Goal: Transaction & Acquisition: Purchase product/service

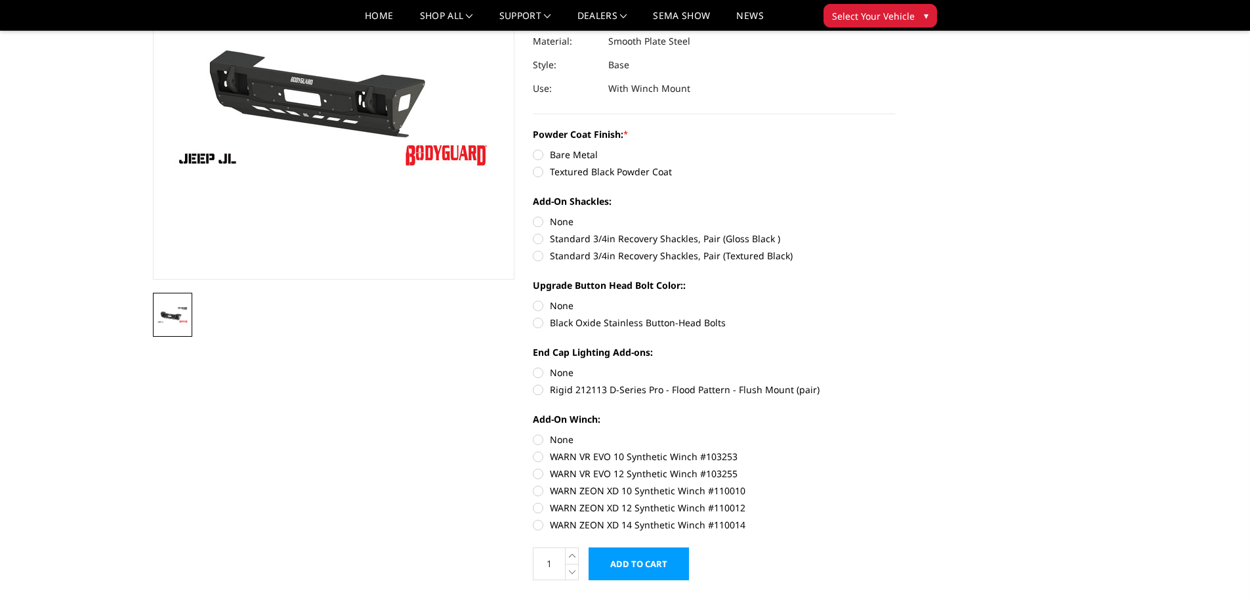
scroll to position [197, 0]
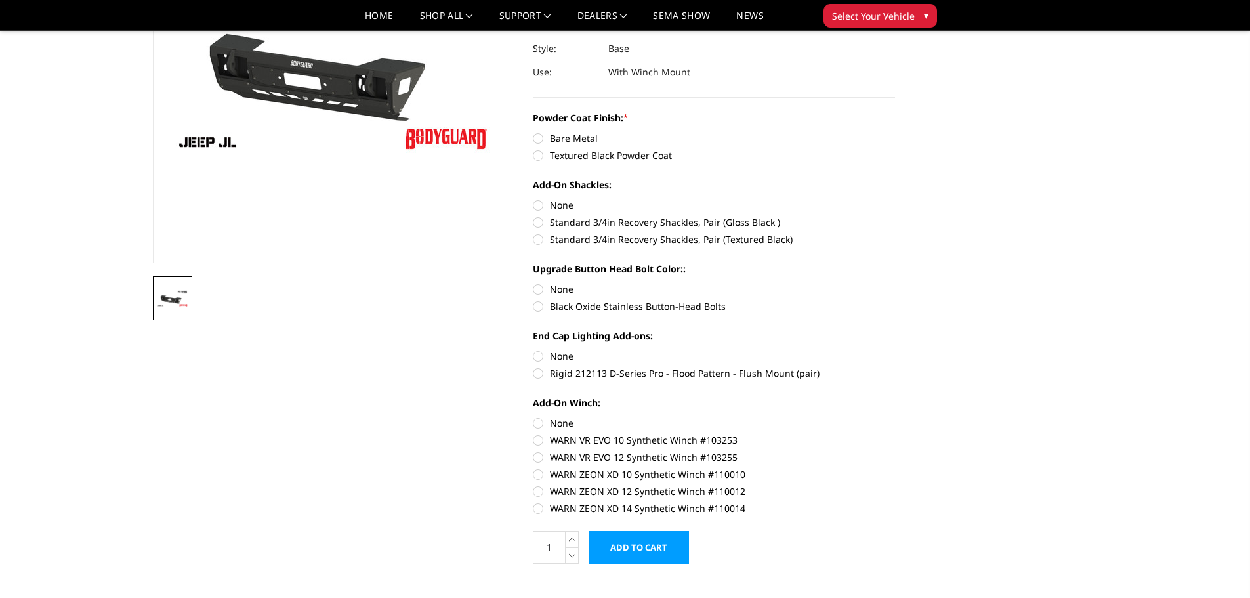
click at [538, 157] on label "Textured Black Powder Coat" at bounding box center [714, 155] width 362 height 14
click at [895, 132] on input "Textured Black Powder Coat" at bounding box center [895, 131] width 1 height 1
radio input "true"
click at [537, 239] on label "Standard 3/4in Recovery Shackles, Pair (Textured Black)" at bounding box center [714, 239] width 362 height 14
click at [895, 216] on input "Standard 3/4in Recovery Shackles, Pair (Textured Black)" at bounding box center [895, 215] width 1 height 1
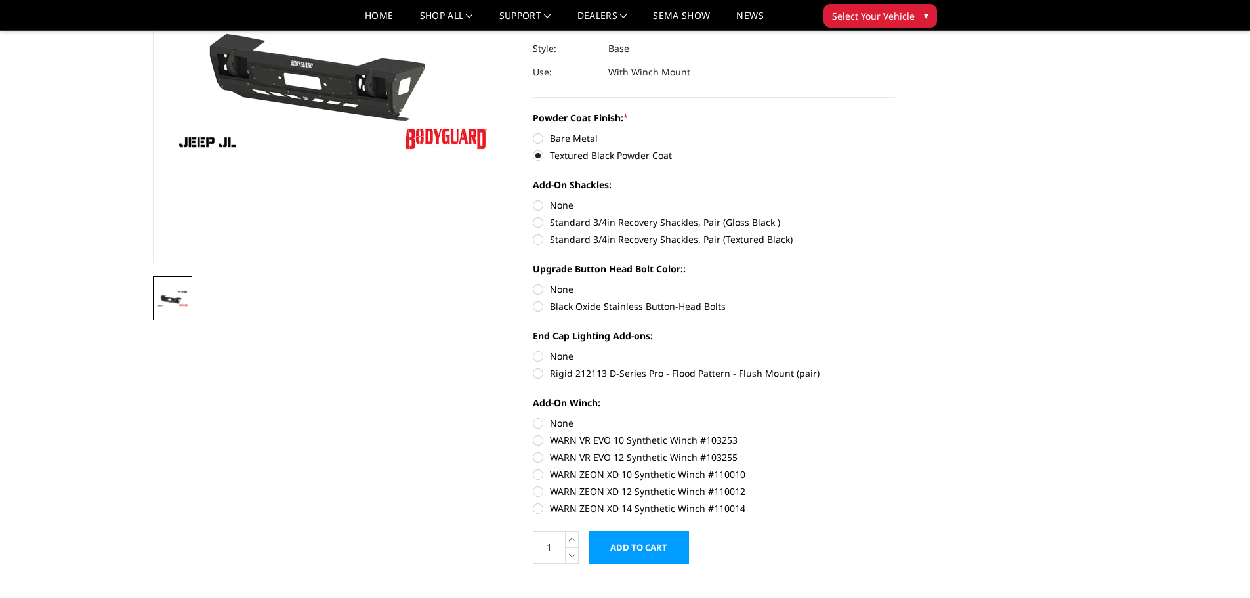
radio input "true"
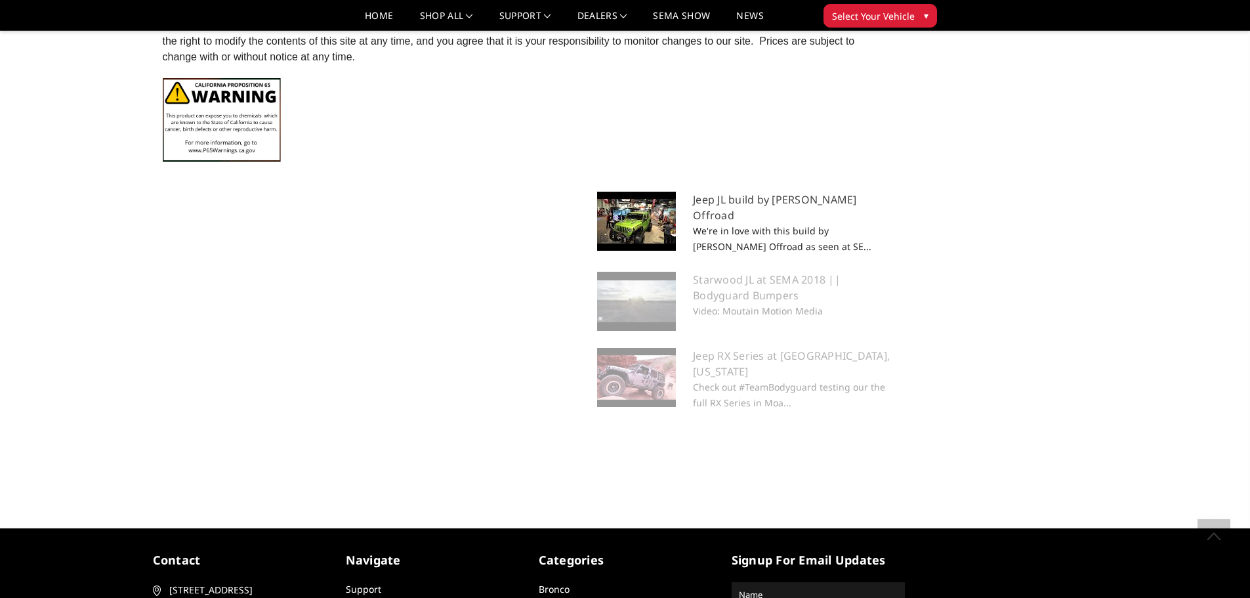
scroll to position [1247, 0]
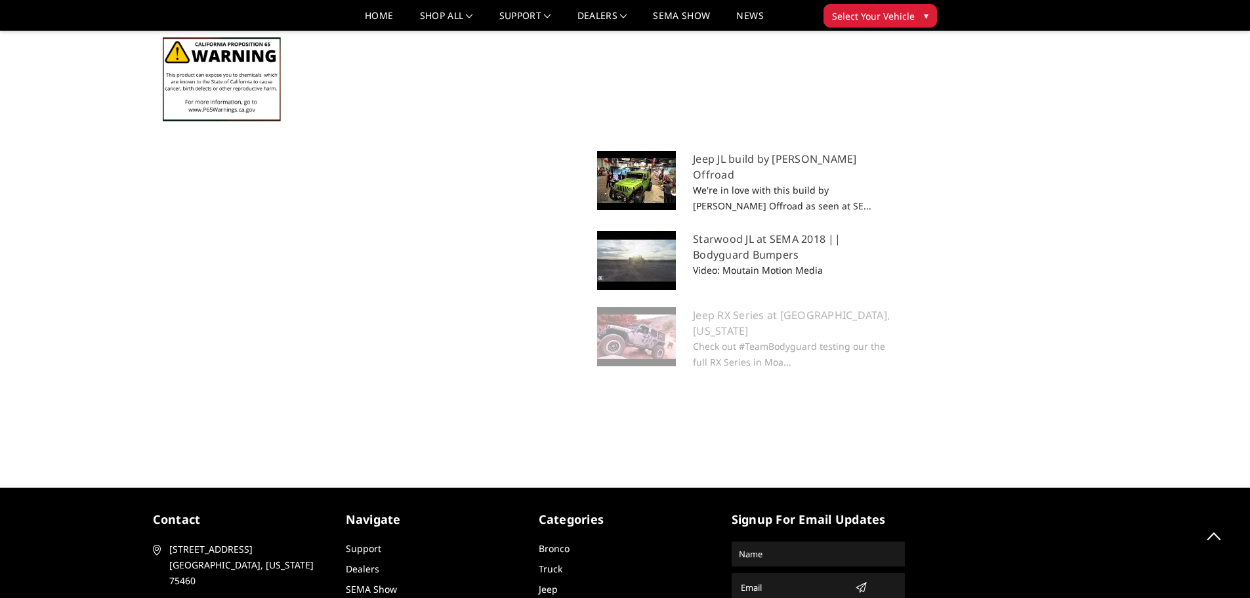
click at [650, 254] on img at bounding box center [636, 260] width 79 height 59
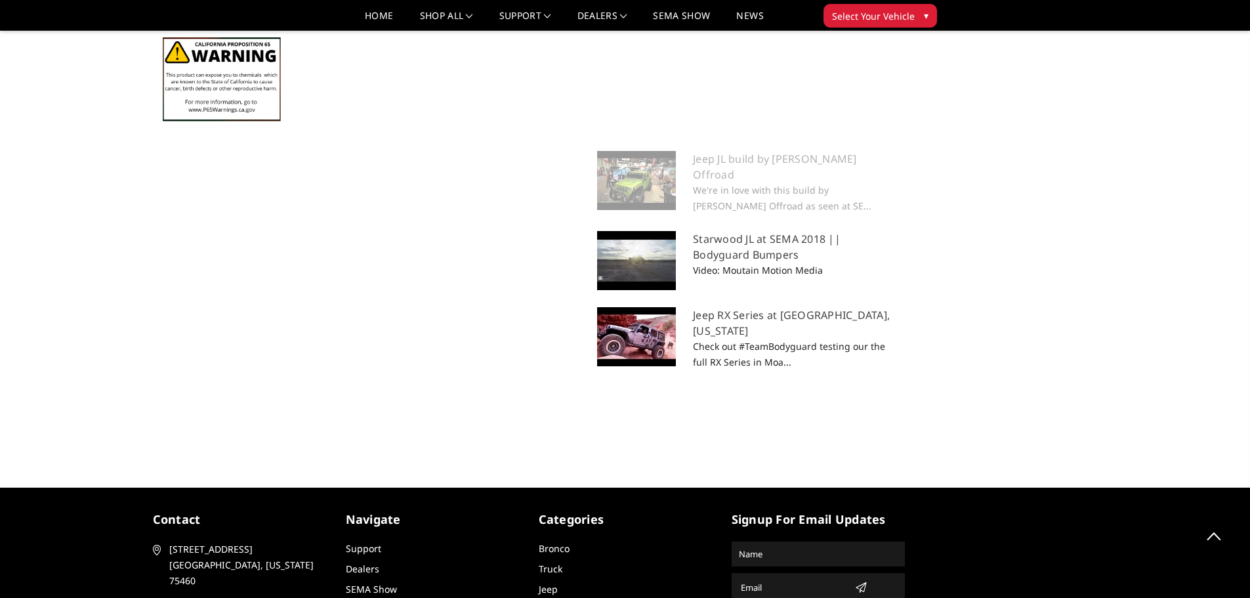
click at [640, 341] on img at bounding box center [636, 336] width 79 height 59
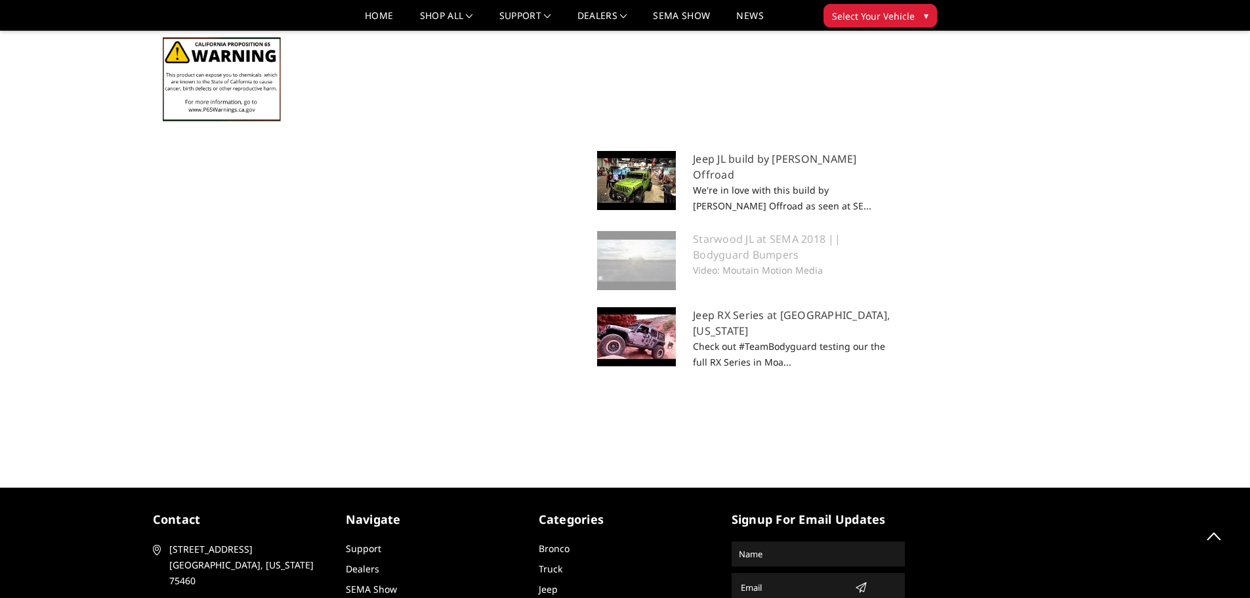
click at [649, 173] on img at bounding box center [636, 180] width 79 height 59
